Goal: Transaction & Acquisition: Purchase product/service

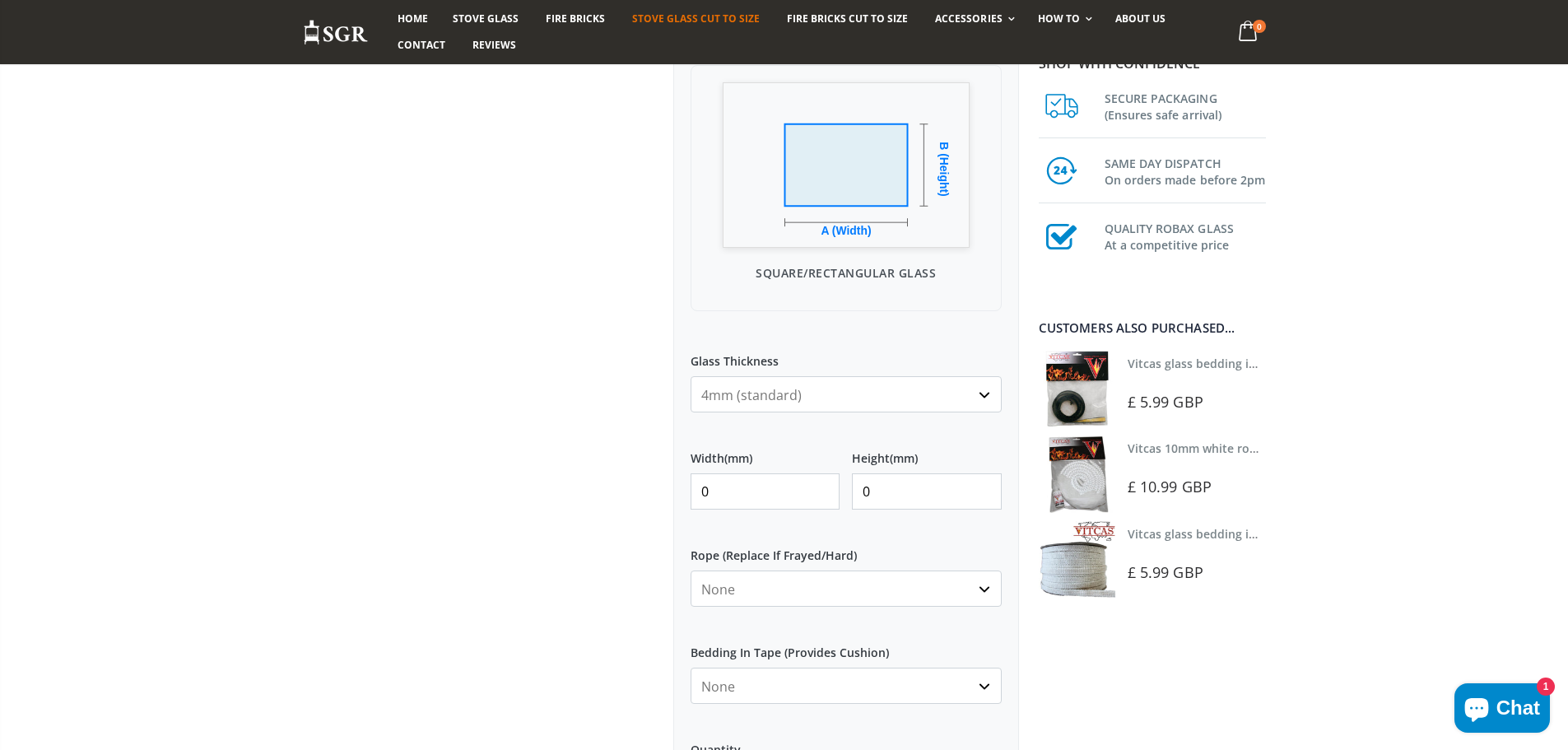
scroll to position [476, 0]
click at [980, 400] on select "4mm (standard) 5mm (gas fires with baffled flue) 3mm (For Use In Stoves With Th…" at bounding box center [846, 393] width 311 height 36
select select "3mm"
click at [691, 375] on select "4mm (standard) 5mm (gas fires with baffled flue) 3mm (For Use In Stoves With Th…" at bounding box center [846, 393] width 311 height 36
click at [787, 495] on input "0" at bounding box center [766, 490] width 150 height 36
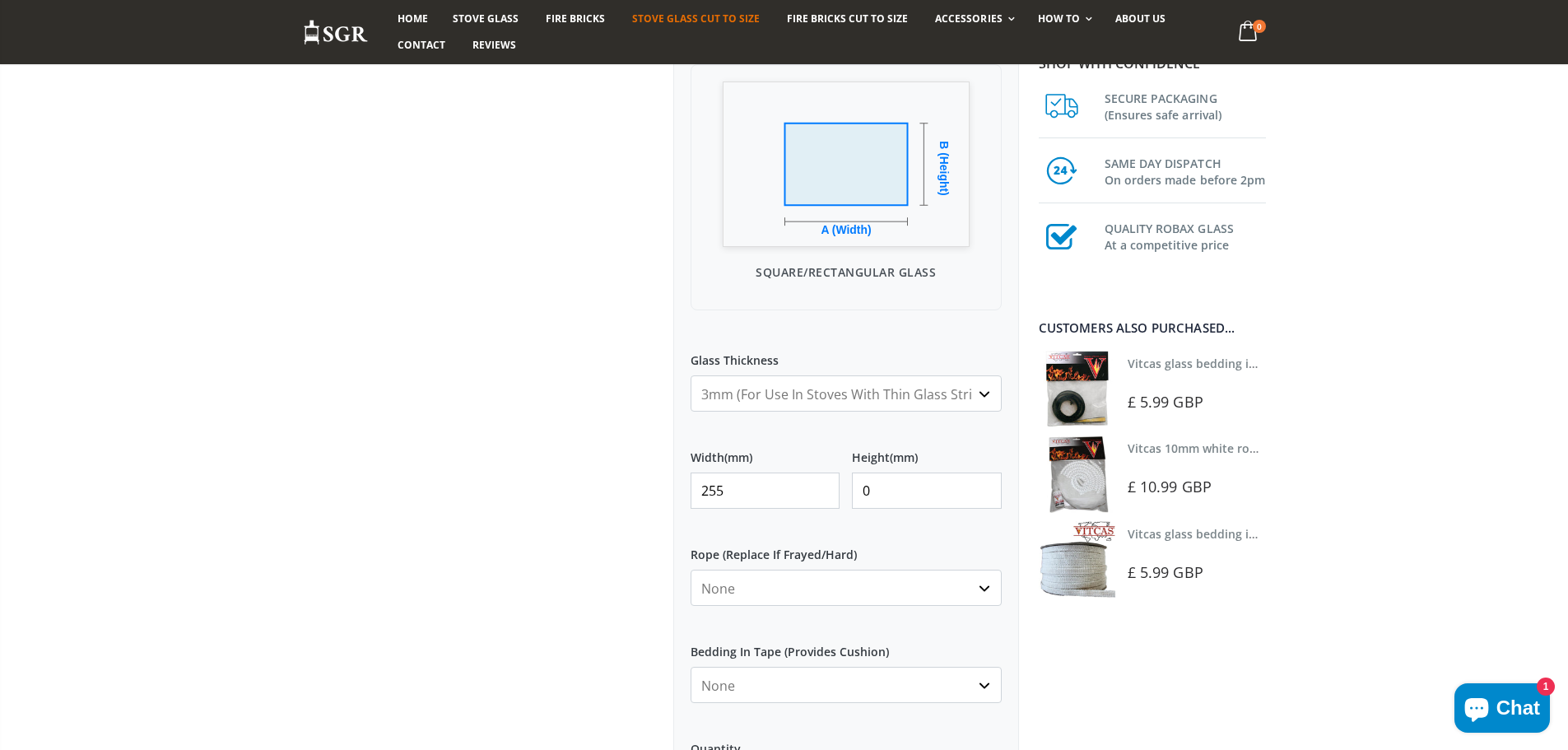
type input "255"
click at [896, 485] on input "0" at bounding box center [927, 490] width 150 height 36
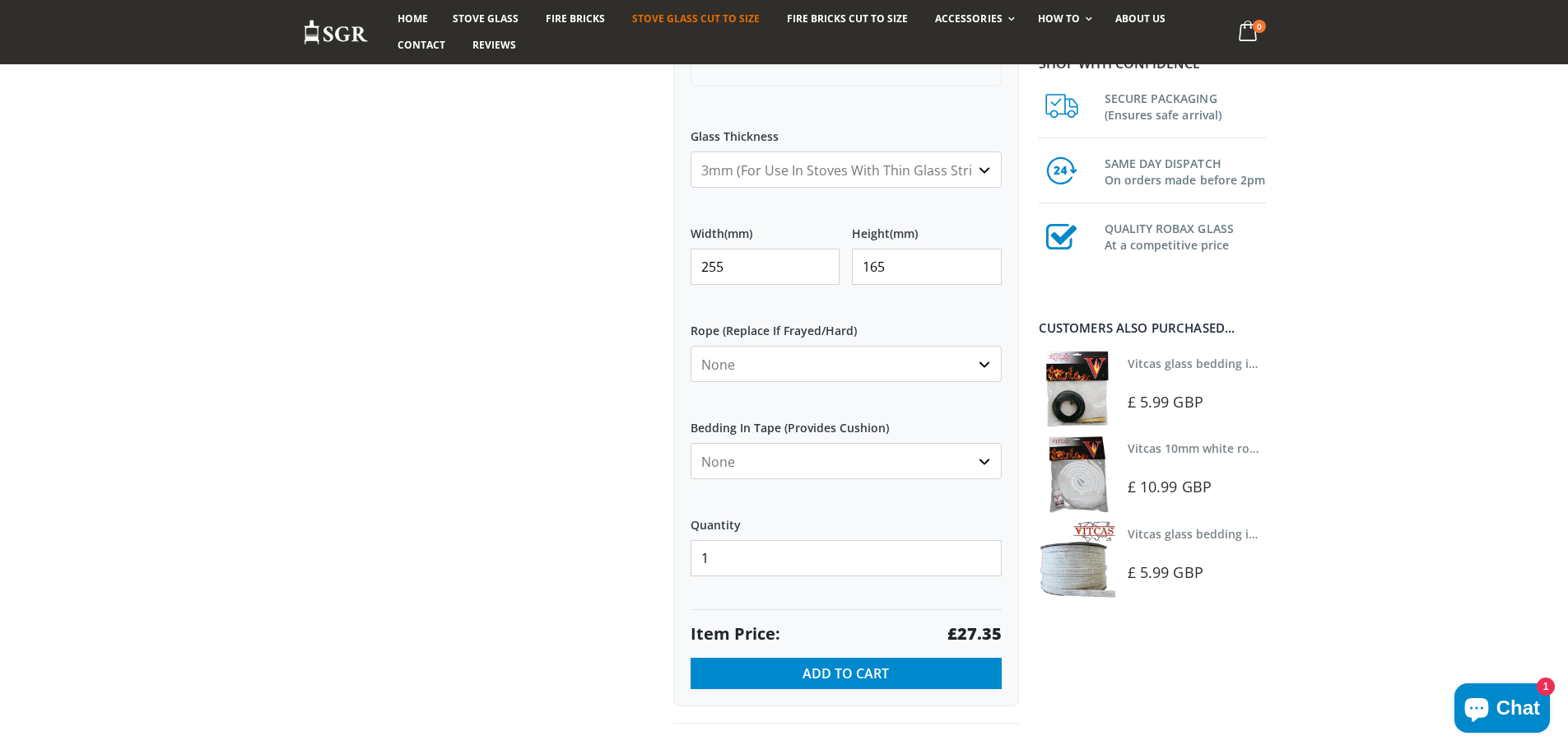
scroll to position [698, 0]
type input "165"
click at [984, 471] on select "None Black White" at bounding box center [846, 461] width 311 height 36
select select "black"
click at [691, 444] on select "None Black White" at bounding box center [846, 461] width 311 height 36
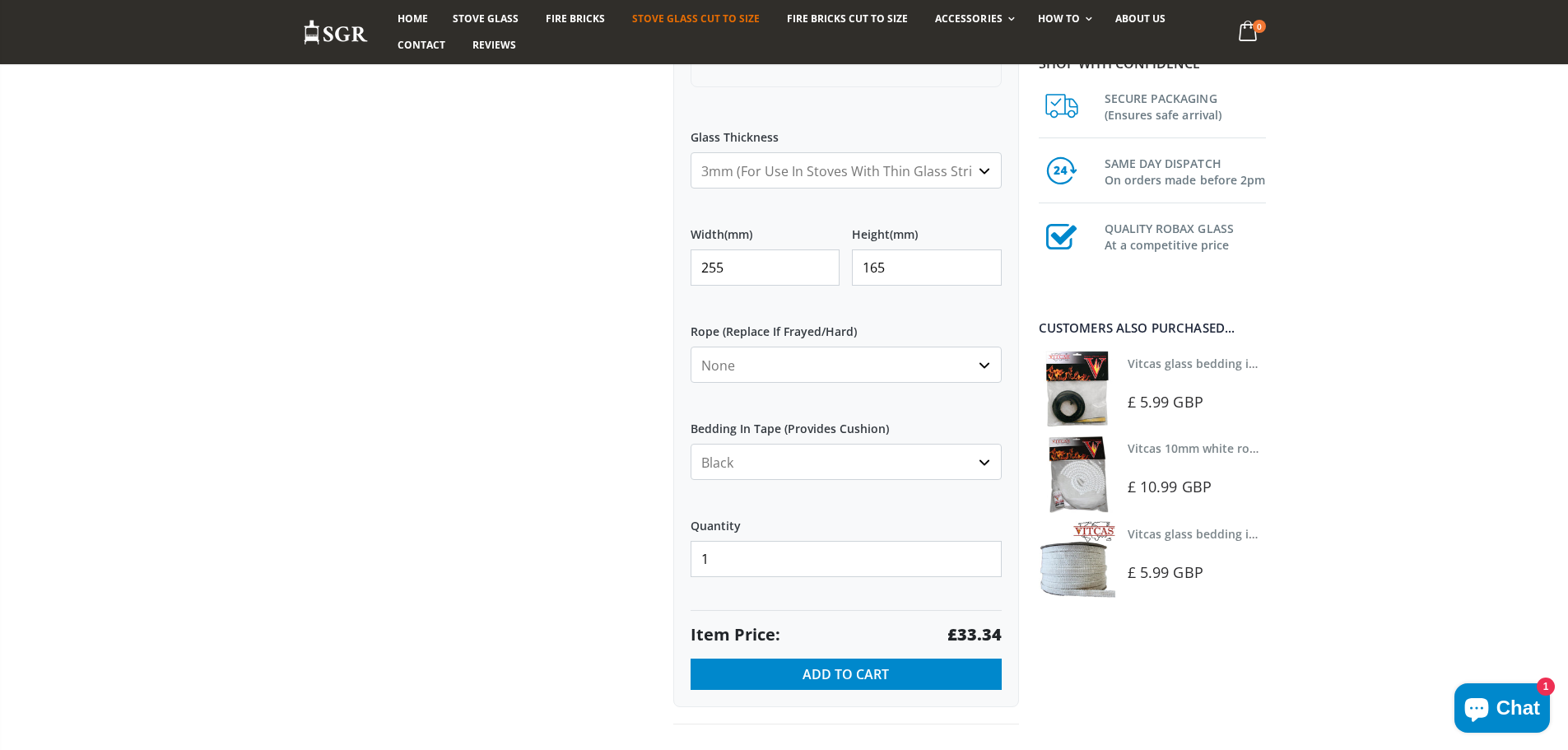
click at [829, 357] on select "None 3mm White 6mm White 8mm White 10mm White 12mm White 6mm Black 8mm Black 10…" at bounding box center [846, 364] width 311 height 36
select select "3mm-white"
click at [691, 347] on select "None 3mm White 6mm White 8mm White 10mm White 12mm White 6mm Black 8mm Black 10…" at bounding box center [846, 364] width 311 height 36
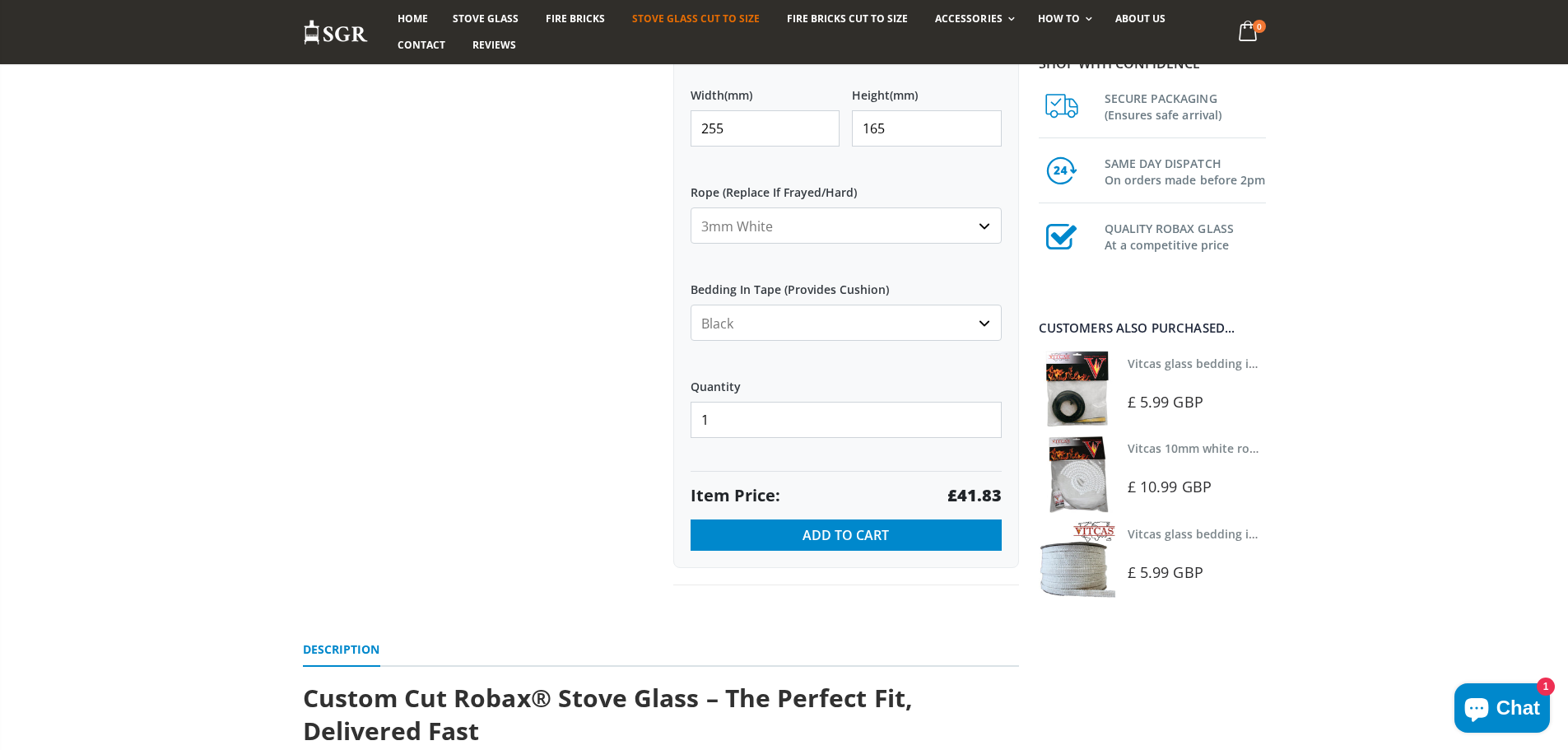
scroll to position [839, 0]
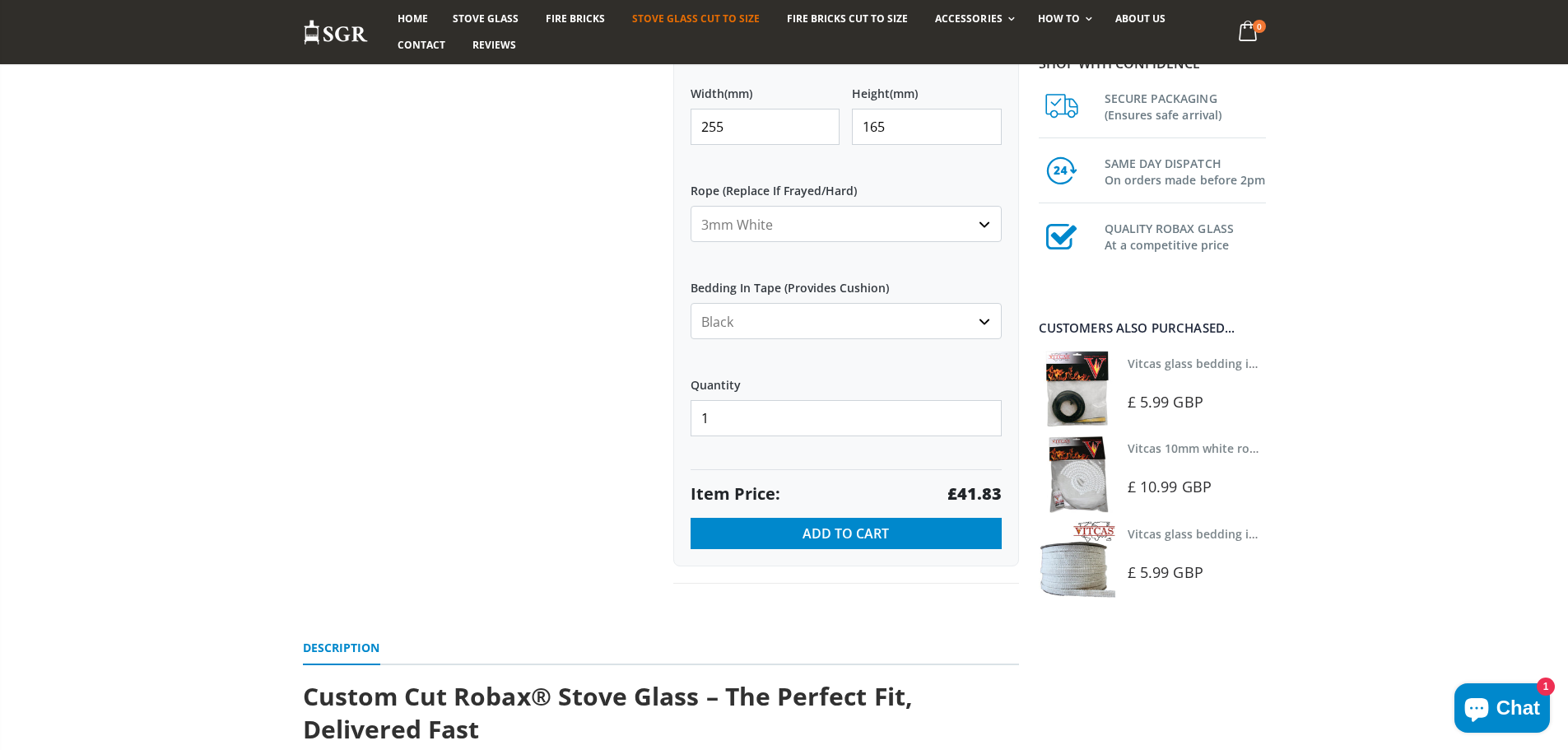
click at [835, 222] on select "None 3mm White 6mm White 8mm White 10mm White 12mm White 6mm Black 8mm Black 10…" at bounding box center [846, 224] width 311 height 36
click at [691, 206] on select "None 3mm White 6mm White 8mm White 10mm White 12mm White 6mm Black 8mm Black 10…" at bounding box center [846, 224] width 311 height 36
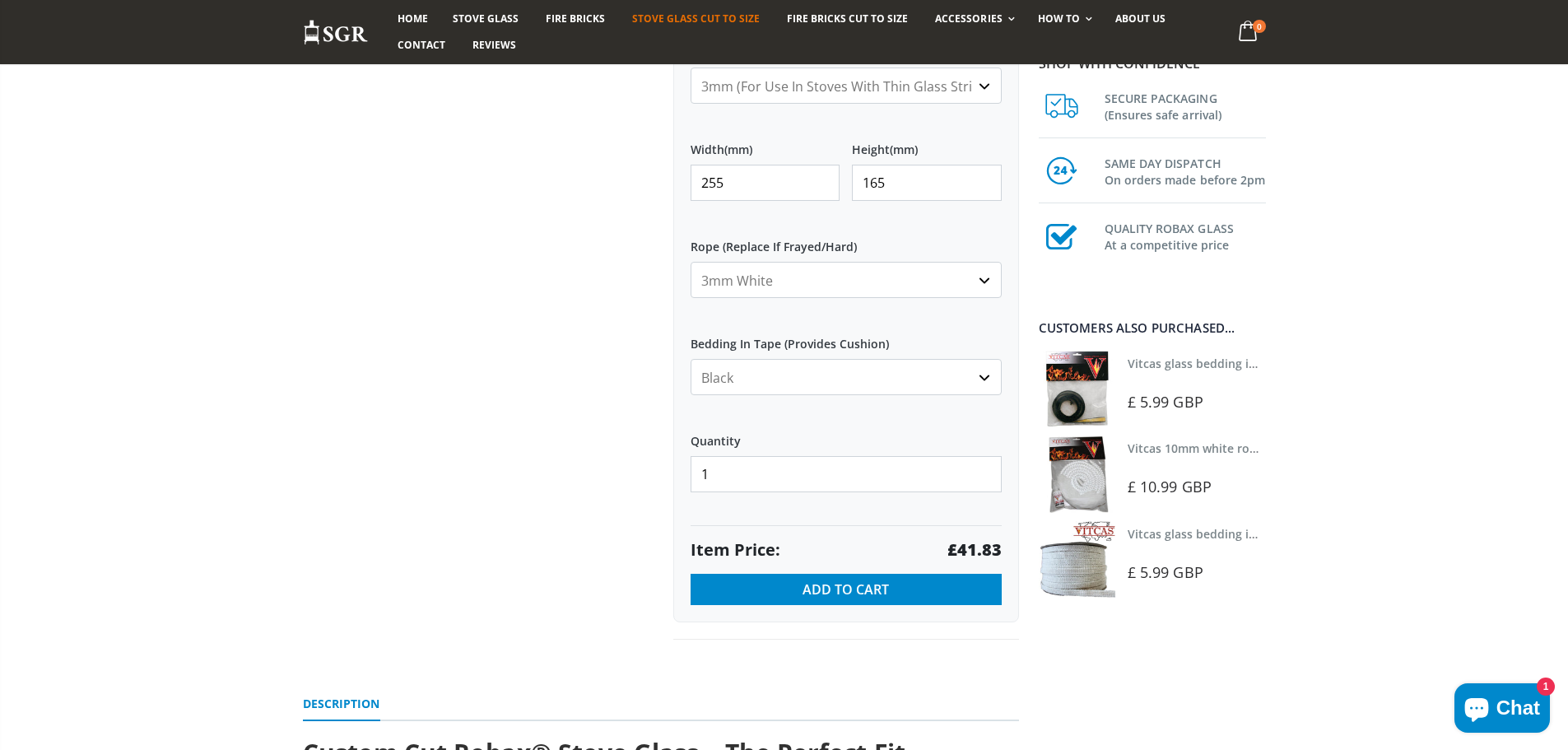
scroll to position [782, 0]
click at [803, 182] on input "255" at bounding box center [766, 182] width 150 height 36
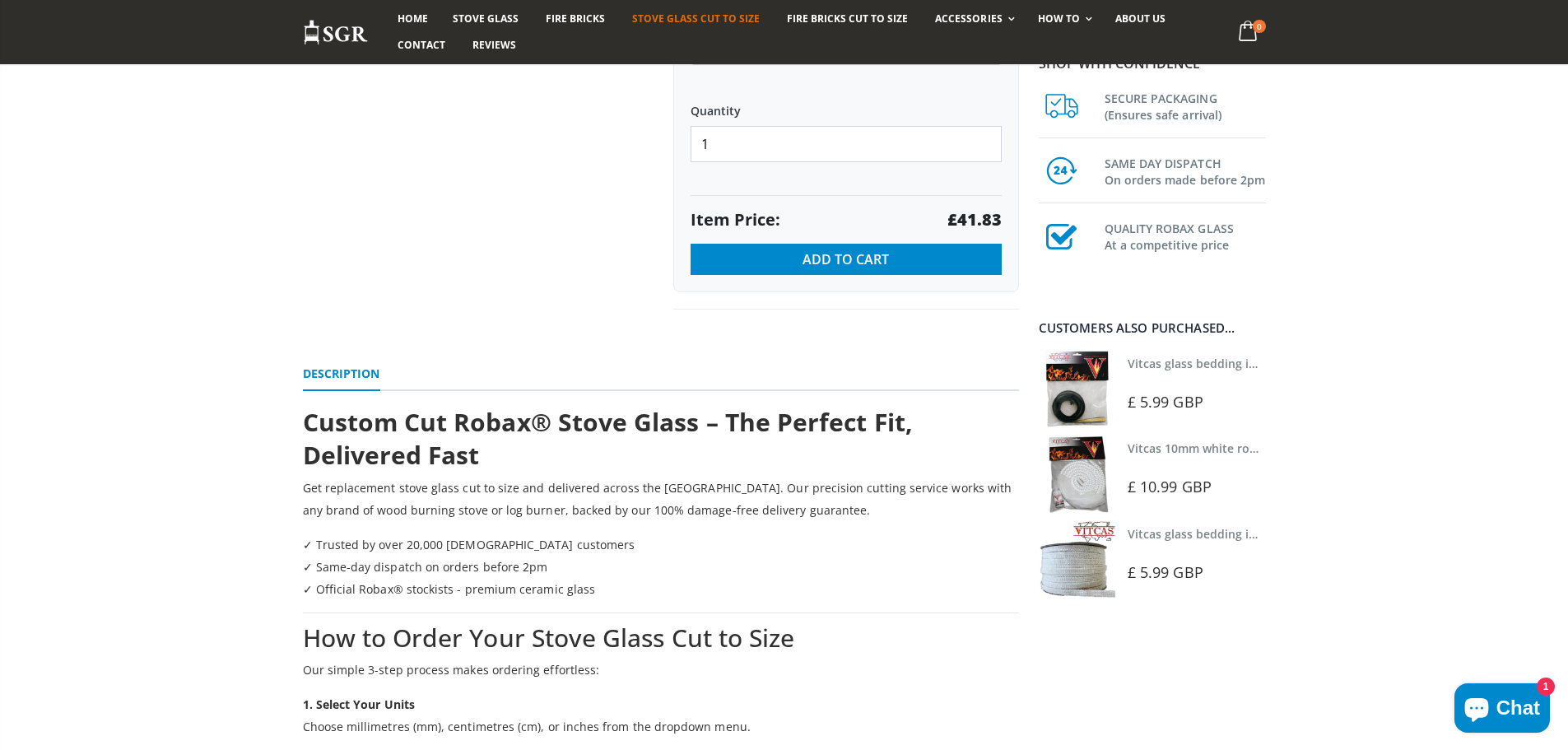
scroll to position [1114, 0]
click at [859, 261] on span "Add to Cart" at bounding box center [845, 258] width 86 height 18
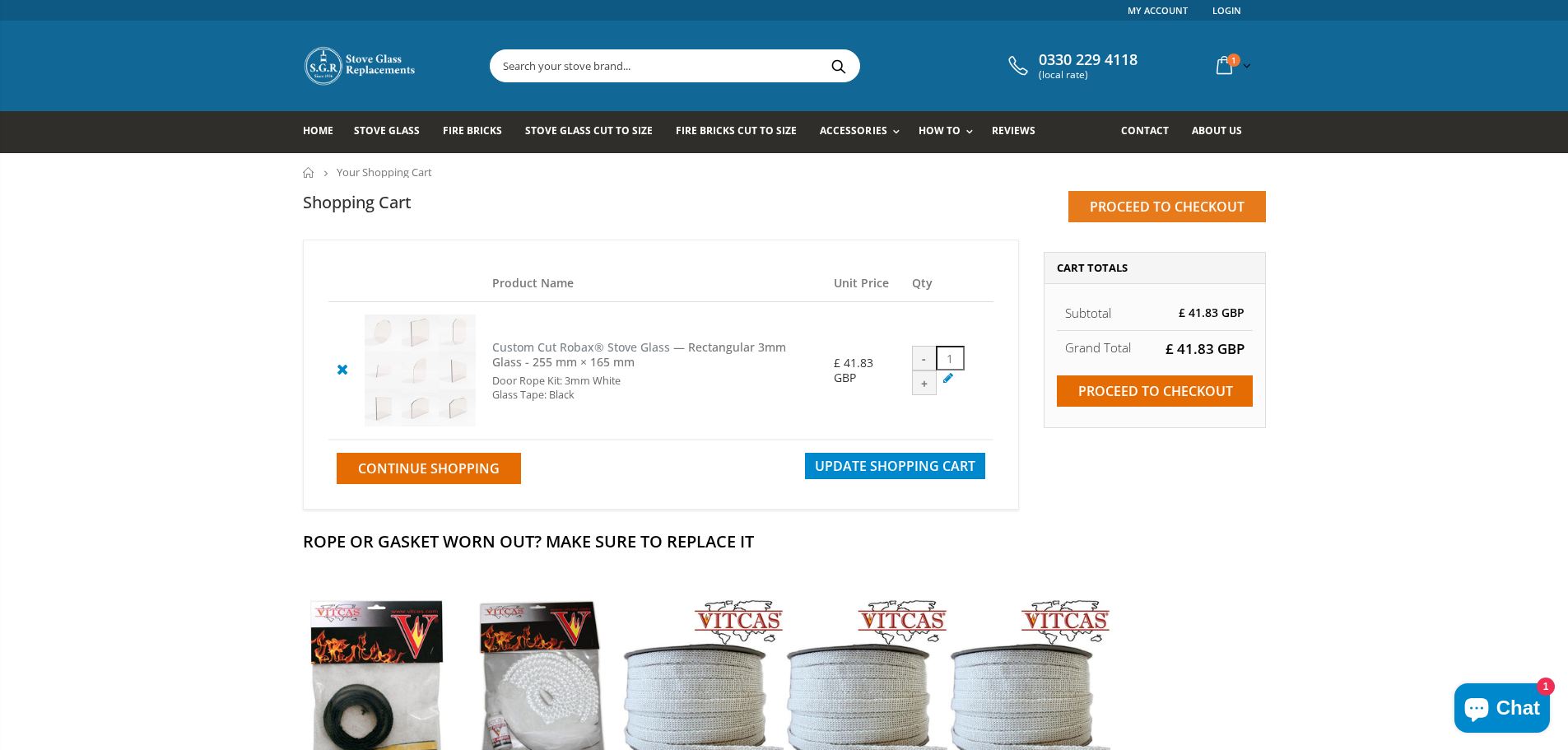
click at [1191, 208] on input "Proceed to checkout" at bounding box center [1166, 207] width 197 height 31
